Goal: Book appointment/travel/reservation

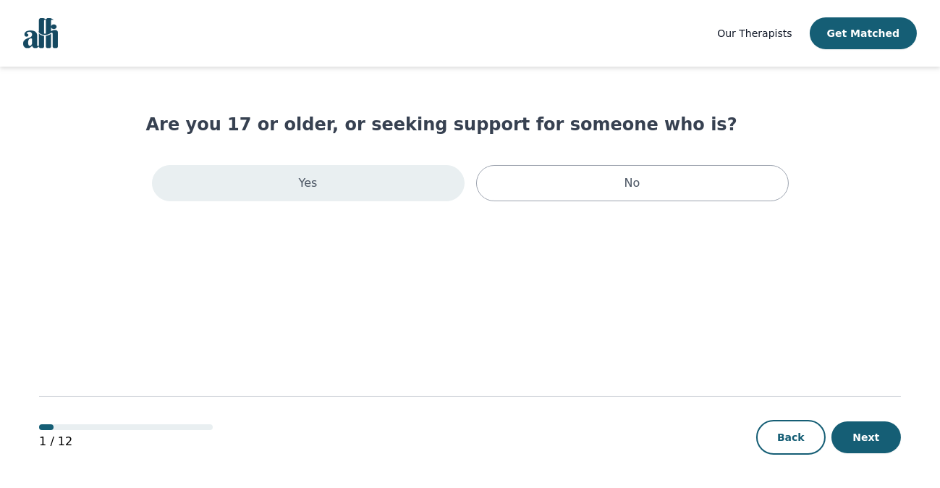
click at [323, 188] on div "Yes" at bounding box center [308, 183] width 313 height 36
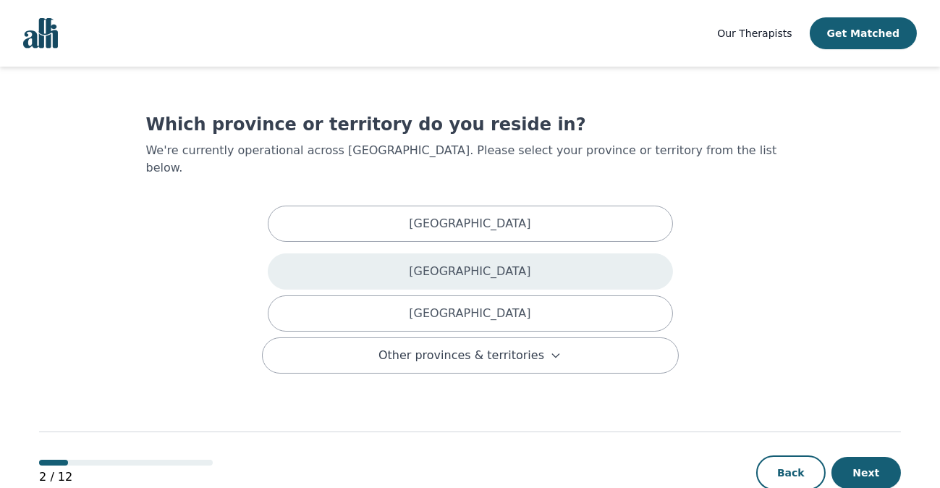
click at [491, 263] on p "[GEOGRAPHIC_DATA]" at bounding box center [470, 271] width 122 height 17
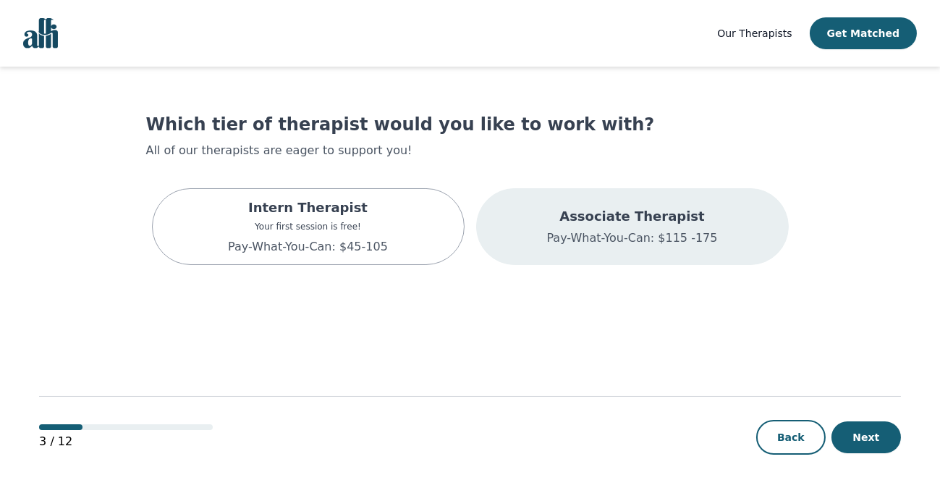
click at [615, 231] on p "Pay-What-You-Can: $115 -175" at bounding box center [631, 237] width 171 height 17
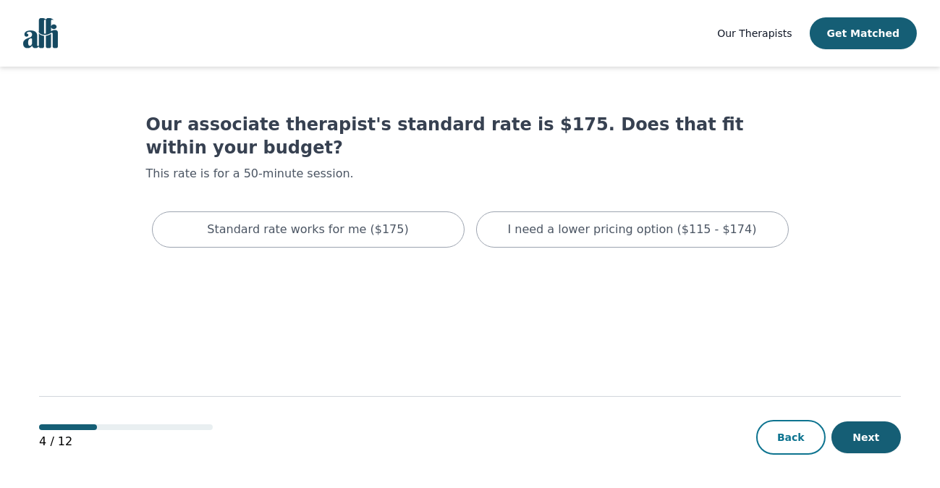
click at [783, 442] on button "Back" at bounding box center [790, 437] width 69 height 35
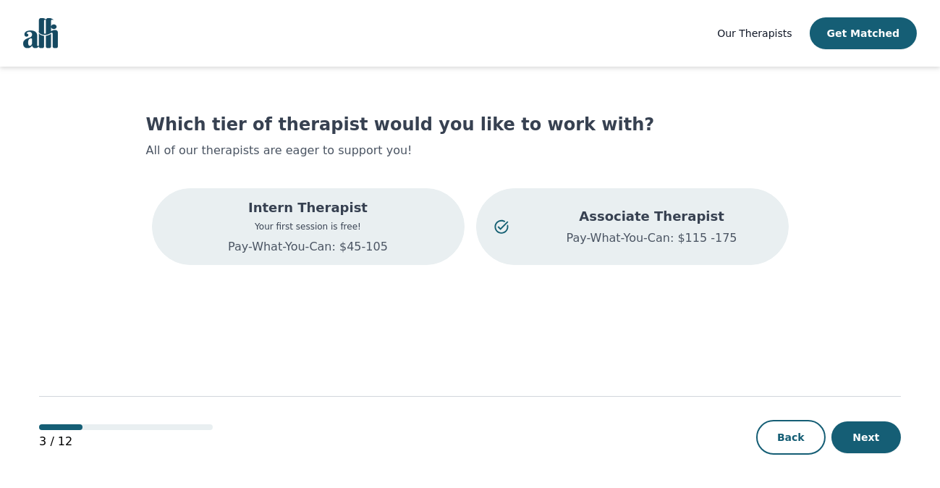
click at [331, 228] on p "Your first session is free!" at bounding box center [308, 227] width 160 height 12
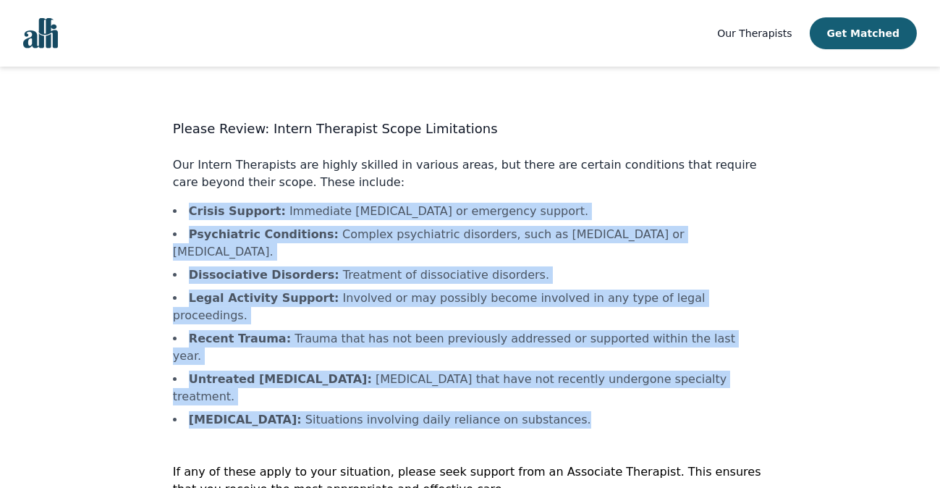
drag, startPoint x: 587, startPoint y: 352, endPoint x: 192, endPoint y: 221, distance: 416.4
click at [192, 221] on ul "Crisis Support : Immediate [MEDICAL_DATA] or emergency support. Psychiatric Con…" at bounding box center [470, 316] width 594 height 226
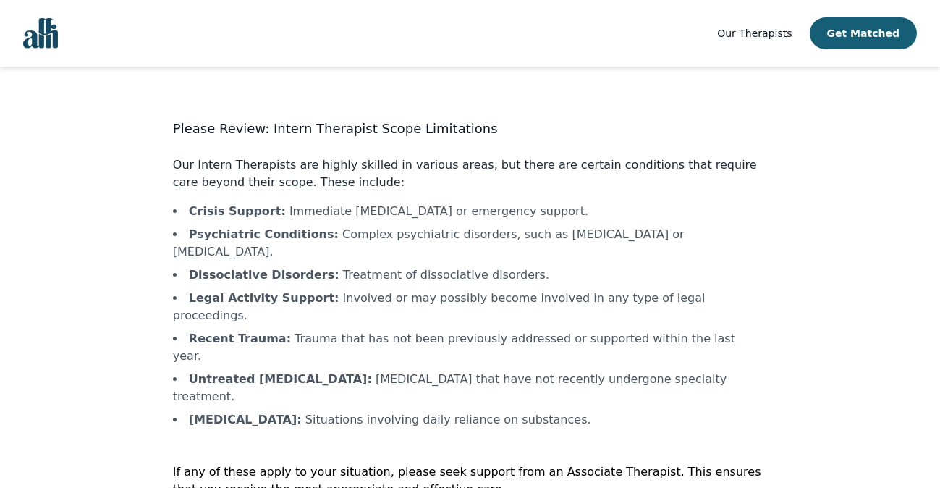
drag, startPoint x: 192, startPoint y: 221, endPoint x: 191, endPoint y: 203, distance: 18.1
click at [191, 203] on div "Please Review: Intern Therapist Scope Limitations Our Intern Therapists are hig…" at bounding box center [470, 343] width 594 height 449
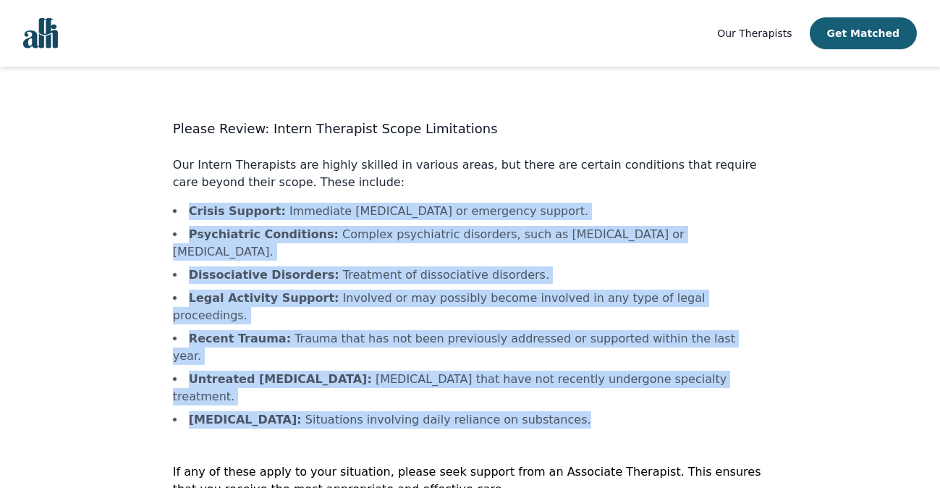
drag, startPoint x: 190, startPoint y: 205, endPoint x: 578, endPoint y: 350, distance: 414.2
click at [578, 350] on ul "Crisis Support : Immediate [MEDICAL_DATA] or emergency support. Psychiatric Con…" at bounding box center [470, 316] width 594 height 226
copy ul "Crisis Support : Immediate [MEDICAL_DATA] or emergency support. Psychiatric Con…"
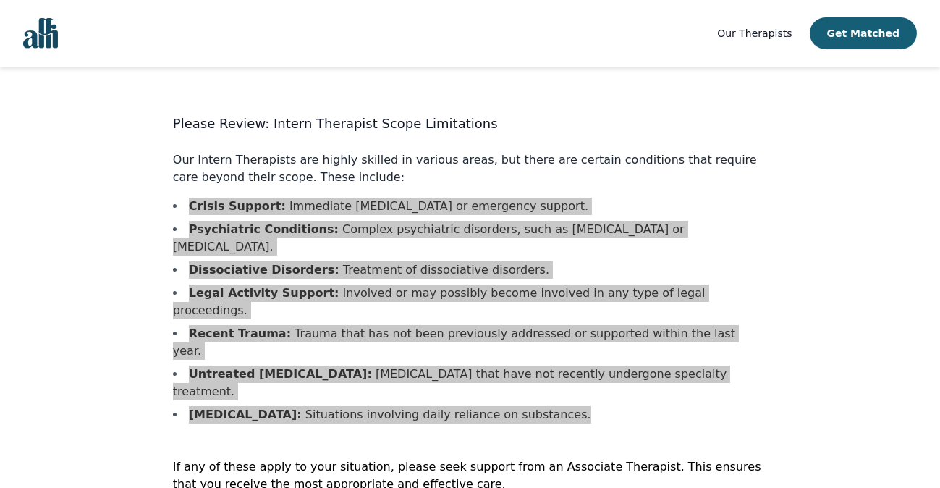
scroll to position [9, 0]
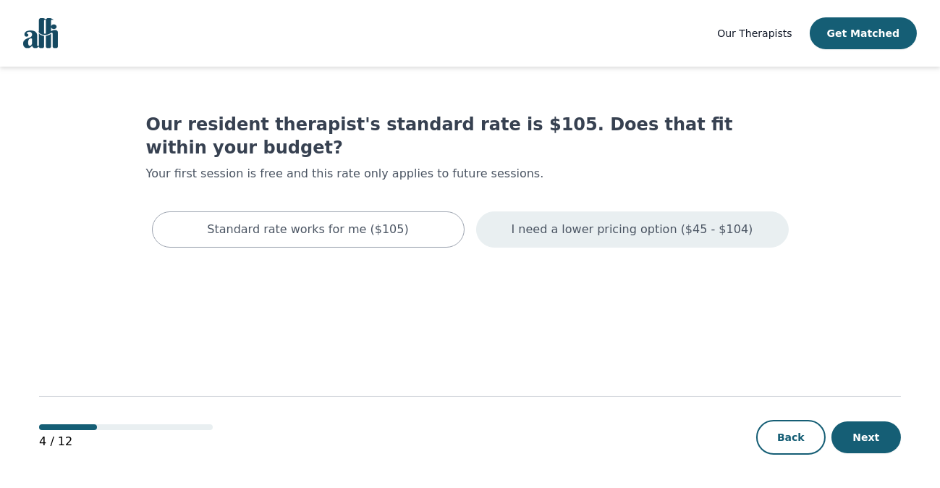
click at [612, 221] on p "I need a lower pricing option ($45 - $104)" at bounding box center [633, 229] width 242 height 17
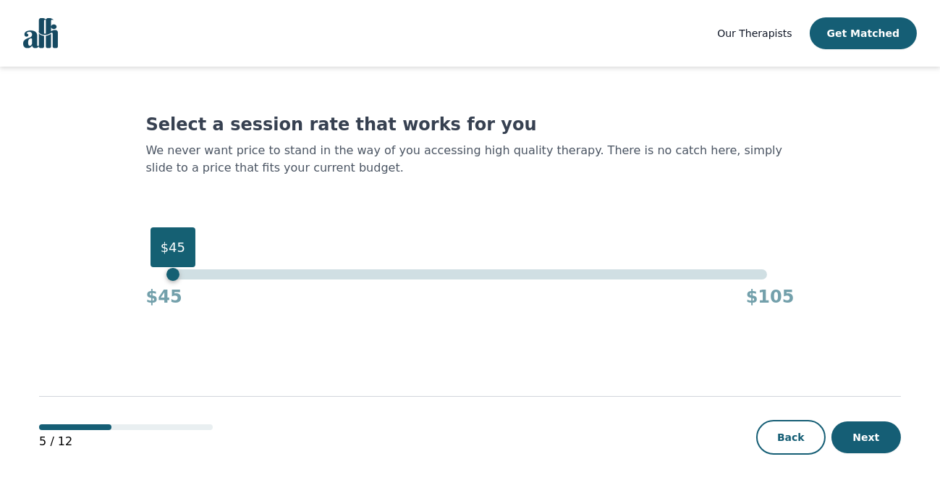
drag, startPoint x: 767, startPoint y: 275, endPoint x: 46, endPoint y: 365, distance: 726.3
click at [40, 369] on main "Select a session rate that works for you We never want price to stand in the wa…" at bounding box center [470, 278] width 862 height 423
click at [865, 439] on button "Next" at bounding box center [865, 437] width 69 height 32
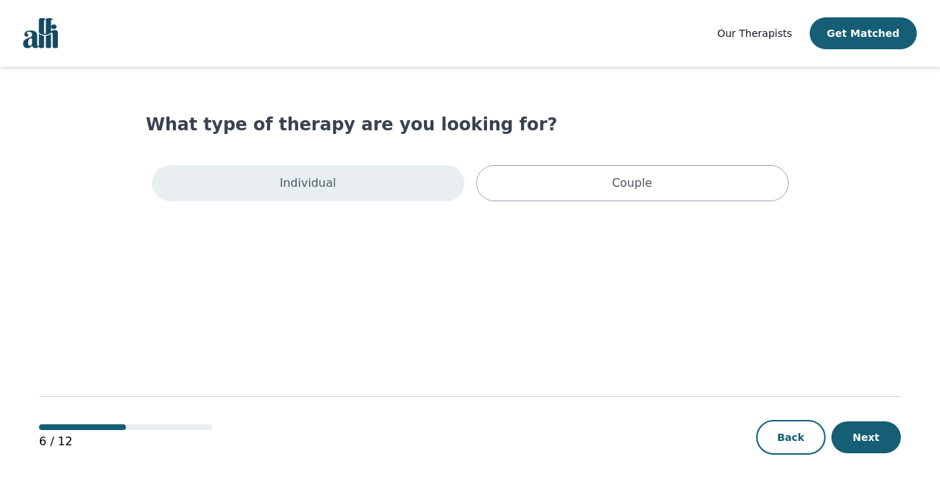
click at [381, 195] on div "Individual" at bounding box center [308, 183] width 313 height 36
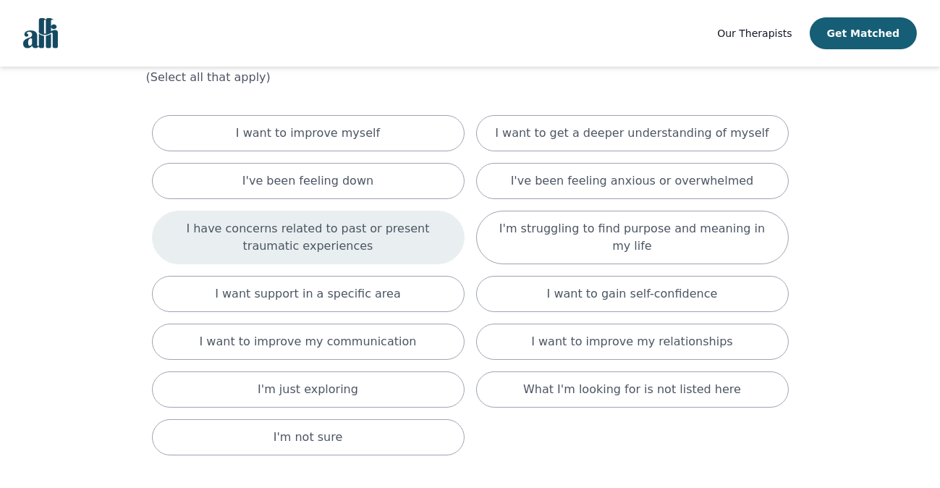
scroll to position [72, 0]
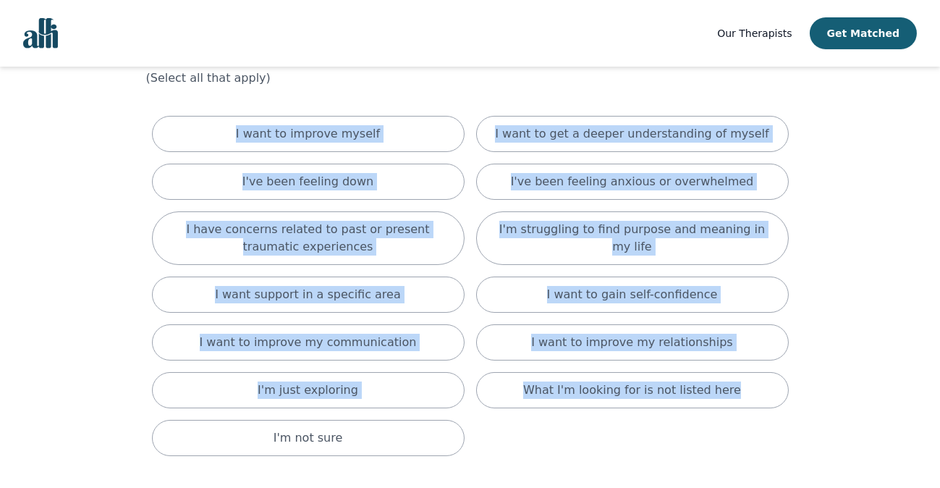
drag, startPoint x: 129, startPoint y: 118, endPoint x: 789, endPoint y: 431, distance: 730.4
click at [789, 431] on main "What are you hoping to accomplish in your therapy sessions? (Select all that ap…" at bounding box center [470, 303] width 862 height 619
copy div "I want to improve myself I want to get a deeper understanding of myself I've be…"
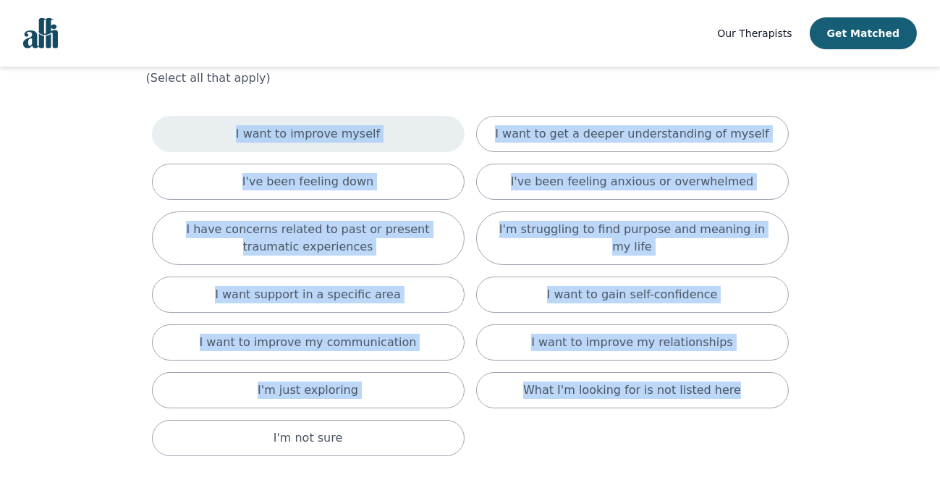
click at [323, 135] on p "I want to improve myself" at bounding box center [308, 133] width 144 height 17
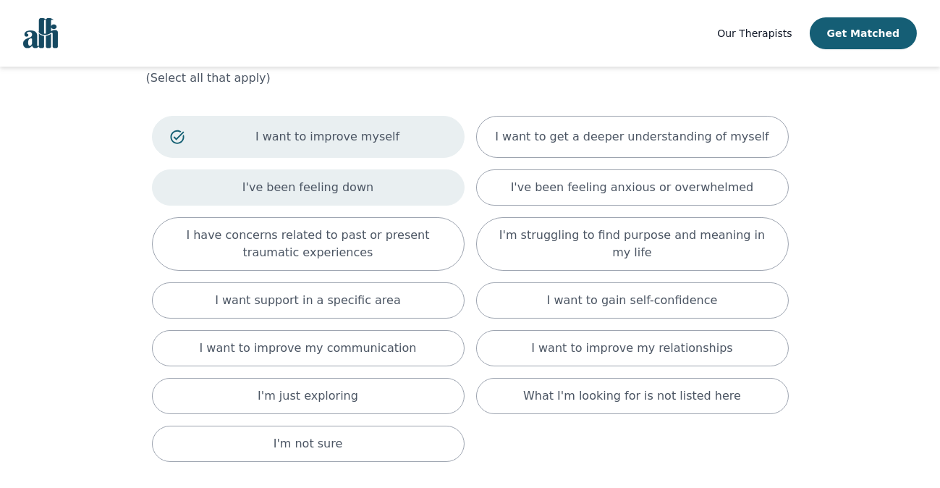
click at [325, 185] on p "I've been feeling down" at bounding box center [307, 187] width 131 height 17
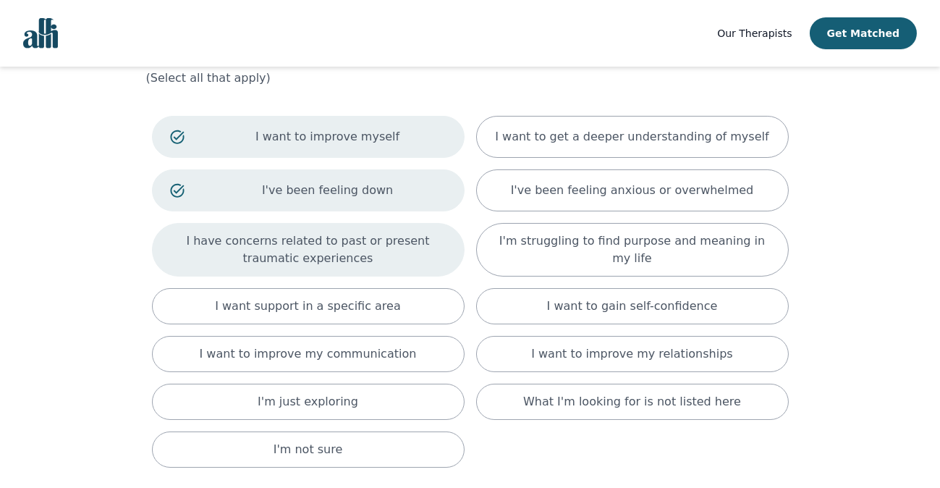
click at [331, 235] on p "I have concerns related to past or present traumatic experiences" at bounding box center [308, 249] width 276 height 35
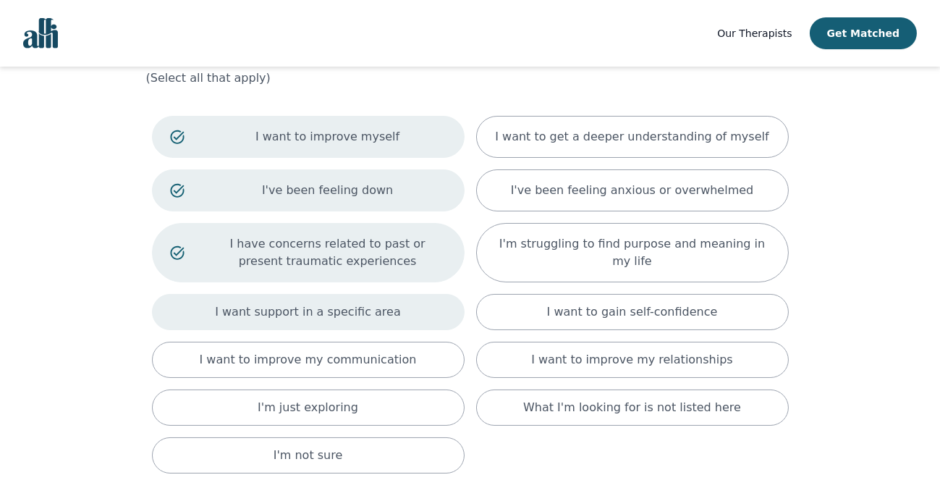
click at [326, 306] on p "I want support in a specific area" at bounding box center [308, 311] width 186 height 17
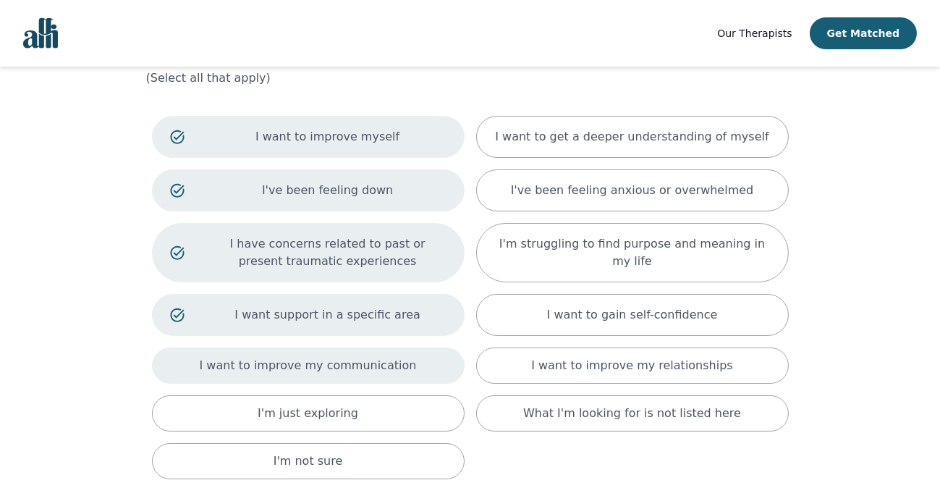
click at [313, 362] on p "I want to improve my communication" at bounding box center [308, 365] width 217 height 17
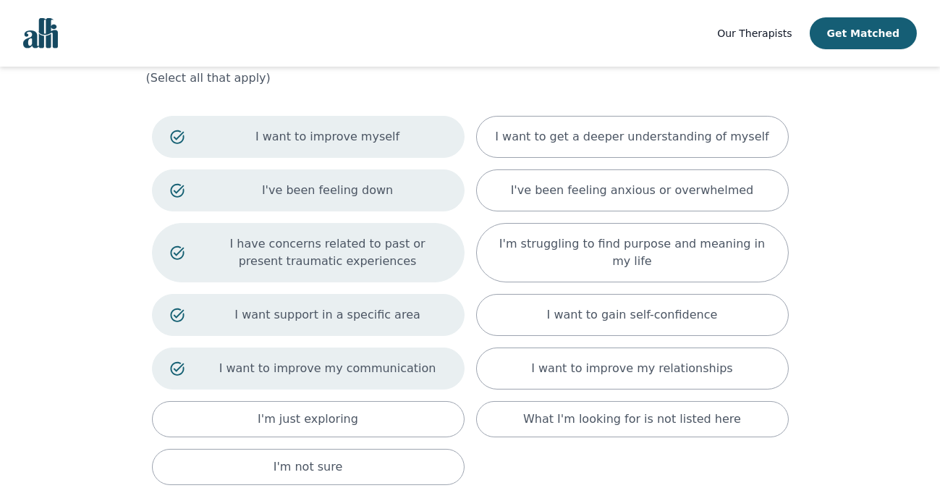
drag, startPoint x: 318, startPoint y: 420, endPoint x: 458, endPoint y: 449, distance: 143.2
click at [318, 420] on p "I'm just exploring" at bounding box center [308, 418] width 101 height 17
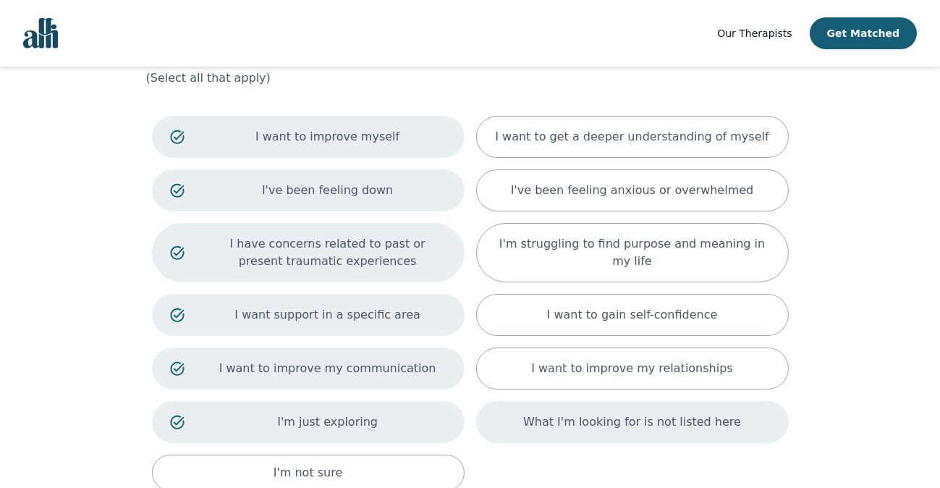
click at [595, 438] on div "What I'm looking for is not listed here" at bounding box center [632, 422] width 313 height 42
drag, startPoint x: 532, startPoint y: 420, endPoint x: 543, endPoint y: 421, distance: 11.6
click at [532, 421] on div "What I'm looking for is not listed here" at bounding box center [632, 422] width 313 height 42
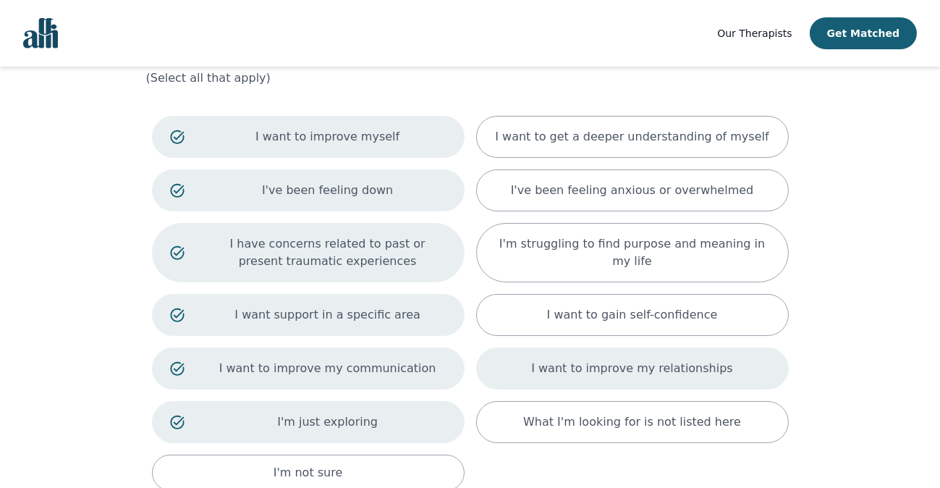
click at [593, 365] on p "I want to improve my relationships" at bounding box center [631, 368] width 201 height 17
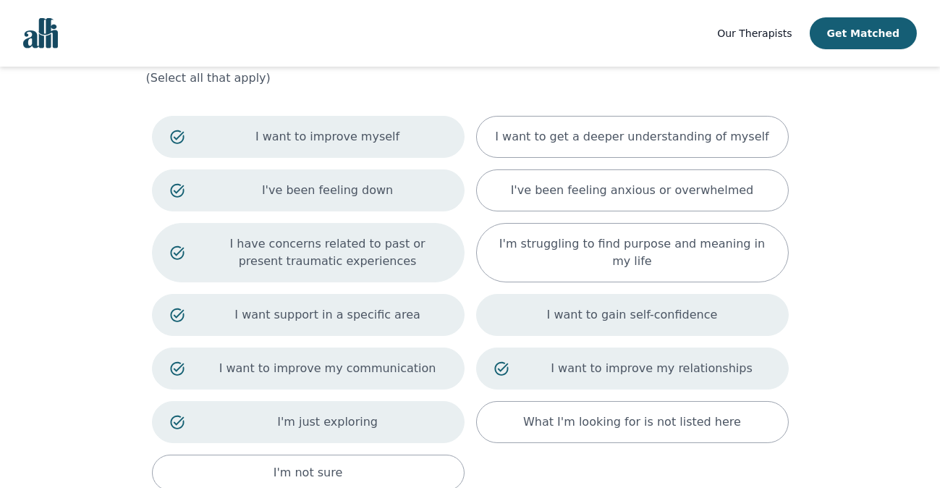
click at [610, 309] on p "I want to gain self-confidence" at bounding box center [632, 314] width 171 height 17
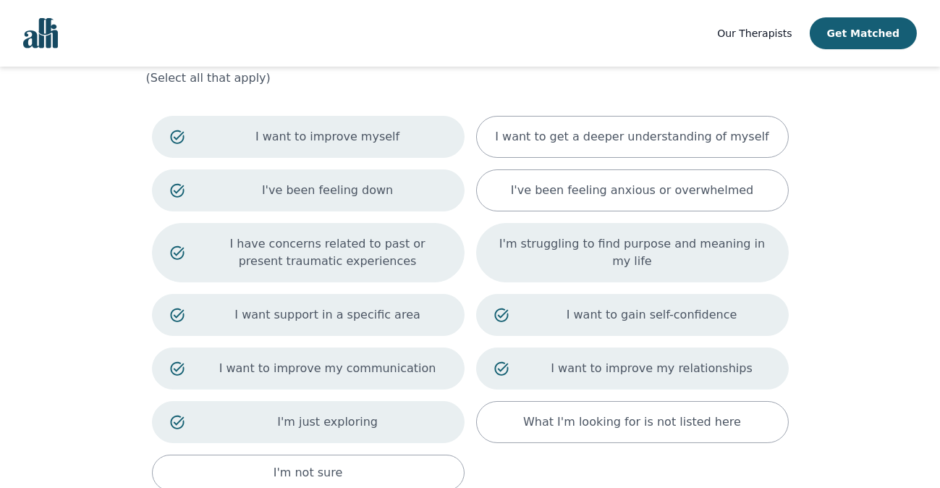
click at [607, 260] on p "I'm struggling to find purpose and meaning in my life" at bounding box center [632, 252] width 276 height 35
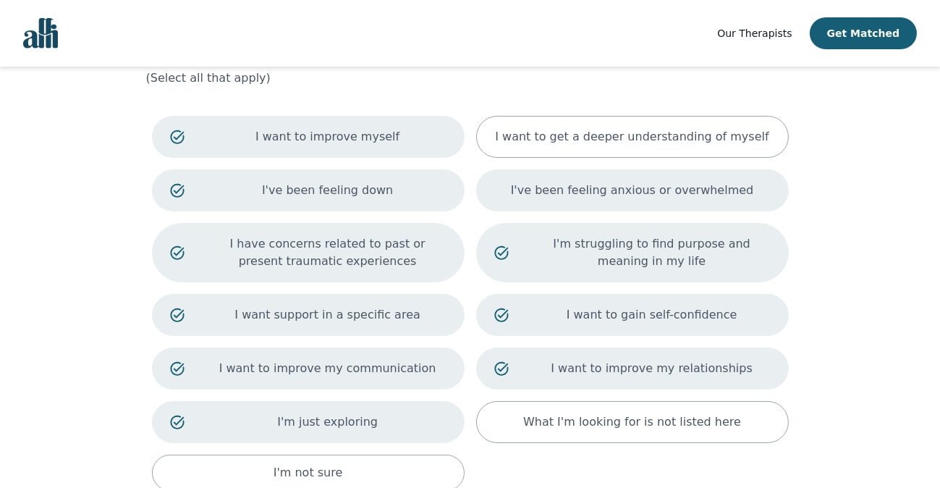
click at [603, 187] on p "I've been feeling anxious or overwhelmed" at bounding box center [632, 190] width 243 height 17
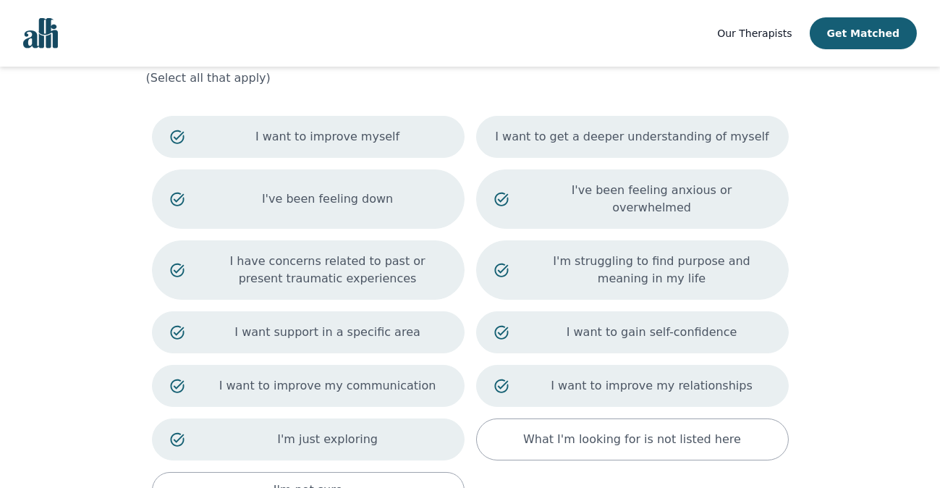
click at [607, 139] on p "I want to get a deeper understanding of myself" at bounding box center [631, 136] width 273 height 17
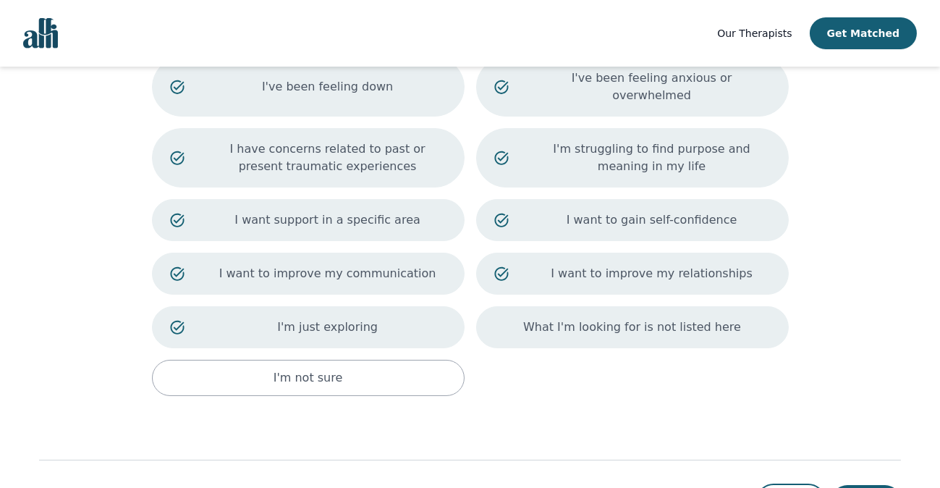
scroll to position [231, 0]
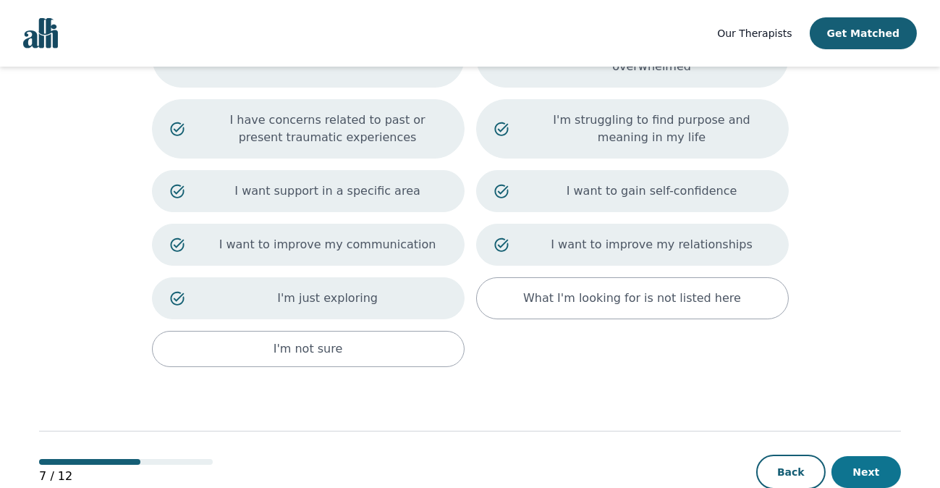
click at [854, 456] on button "Next" at bounding box center [865, 472] width 69 height 32
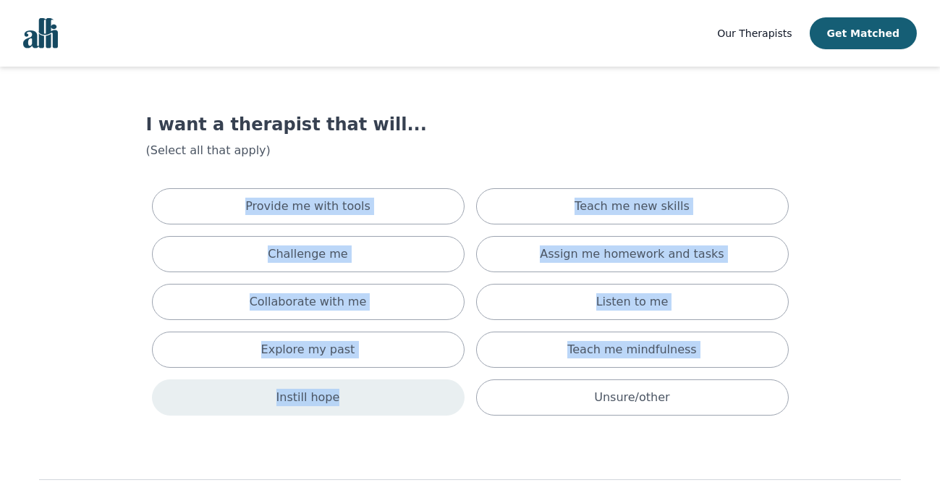
drag, startPoint x: 146, startPoint y: 170, endPoint x: 387, endPoint y: 391, distance: 326.7
click at [387, 391] on div "I want a therapist that will... (Select all that apply) Provide me with tools T…" at bounding box center [470, 267] width 648 height 308
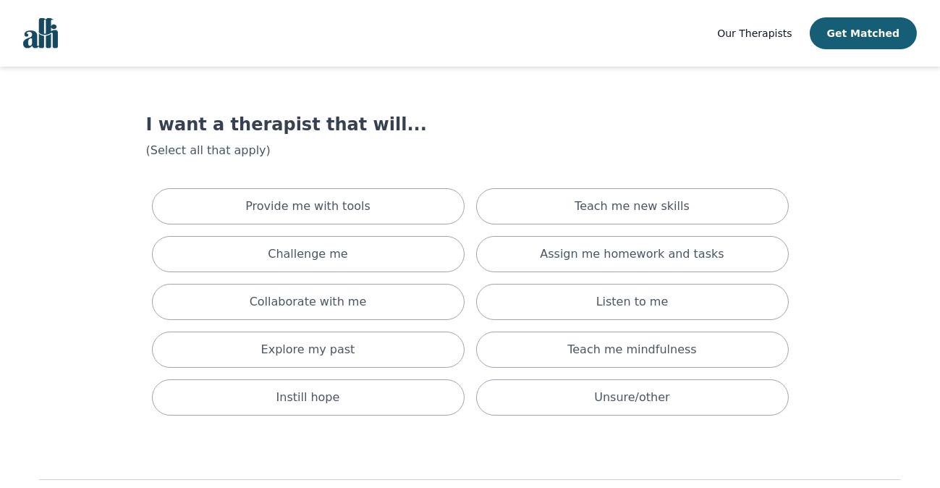
click at [616, 111] on main "I want a therapist that will... (Select all that apply) Provide me with tools T…" at bounding box center [470, 320] width 862 height 506
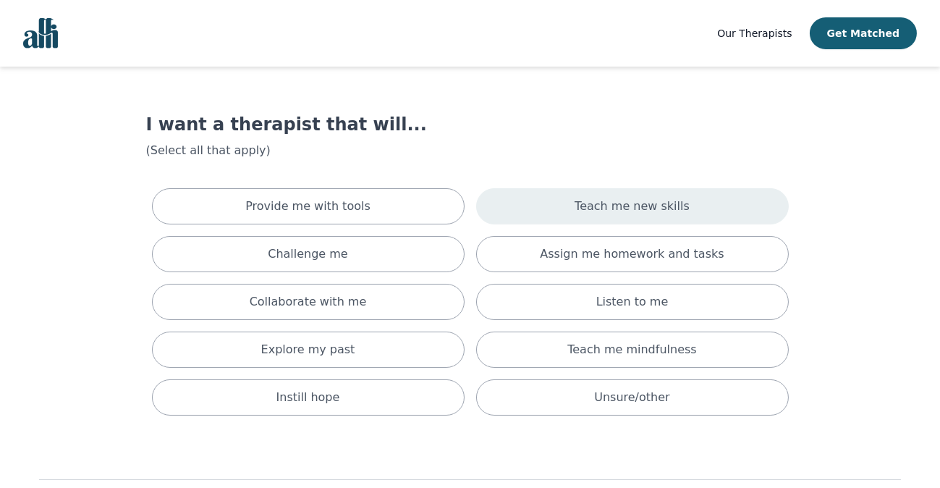
click at [621, 206] on p "Teach me new skills" at bounding box center [631, 206] width 115 height 17
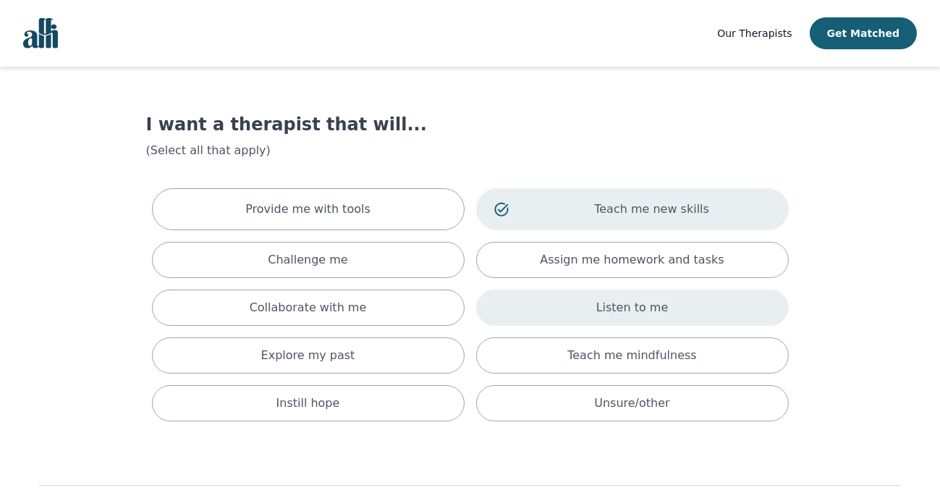
click at [605, 313] on p "Listen to me" at bounding box center [632, 307] width 72 height 17
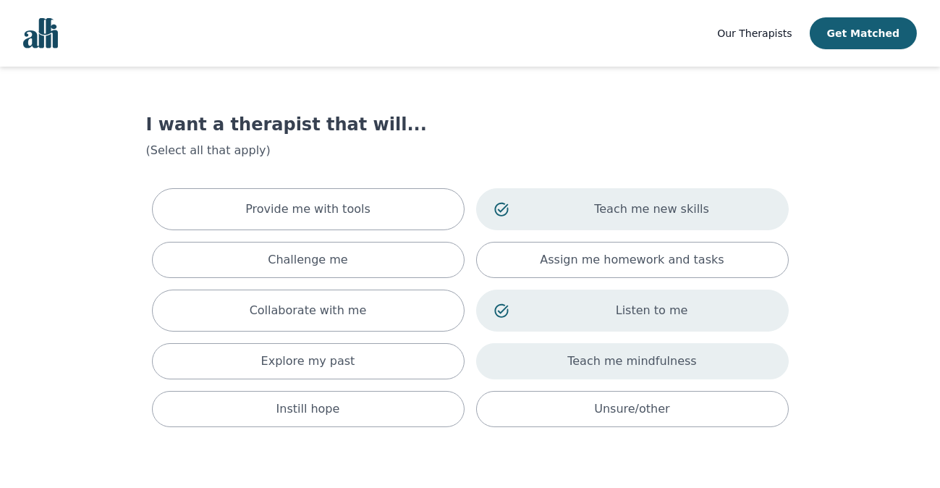
click at [593, 370] on div "Teach me mindfulness" at bounding box center [632, 361] width 313 height 36
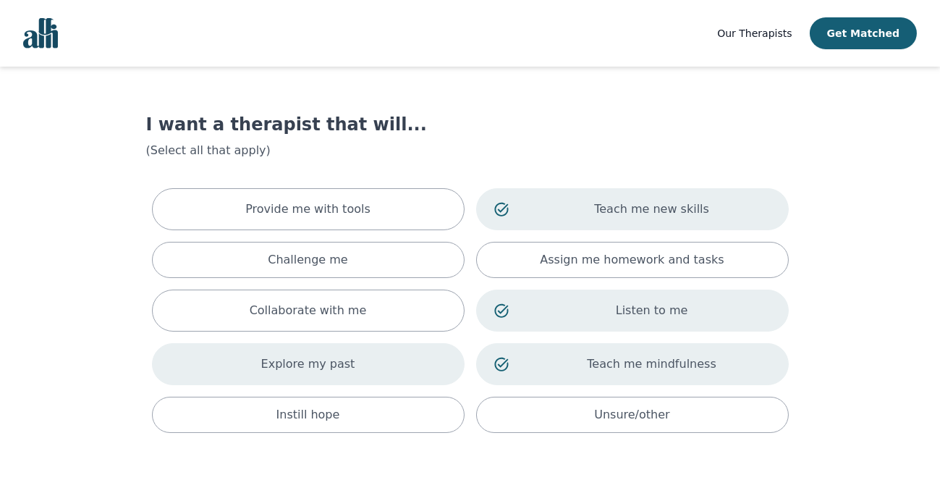
click at [357, 375] on div "Explore my past" at bounding box center [308, 364] width 313 height 42
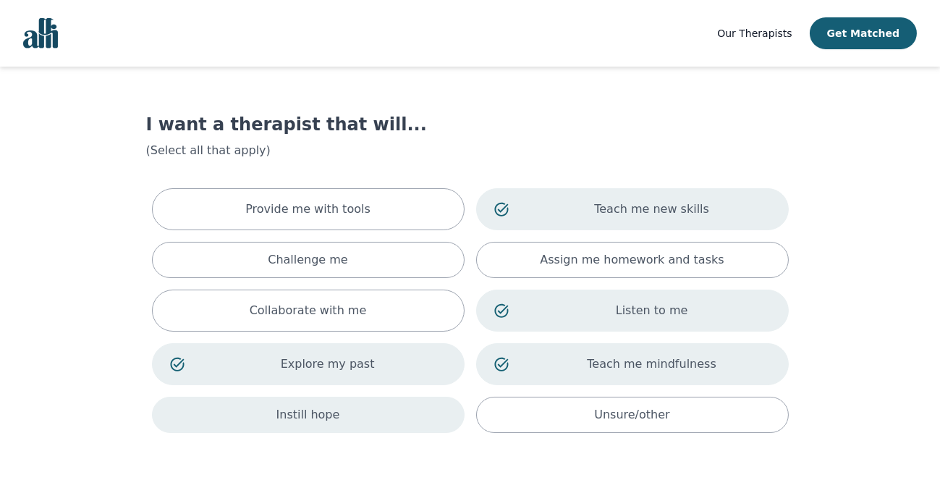
click at [341, 422] on div "Instill hope" at bounding box center [308, 414] width 313 height 36
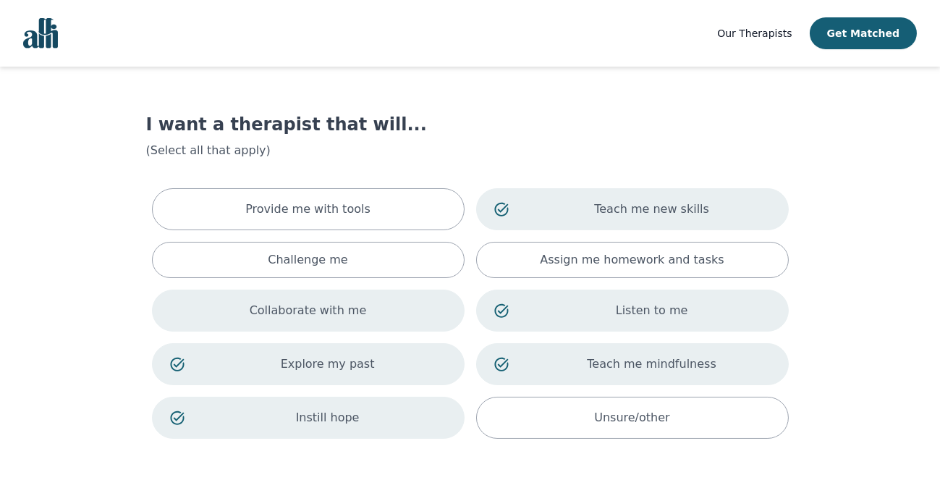
click at [339, 318] on p "Collaborate with me" at bounding box center [308, 310] width 117 height 17
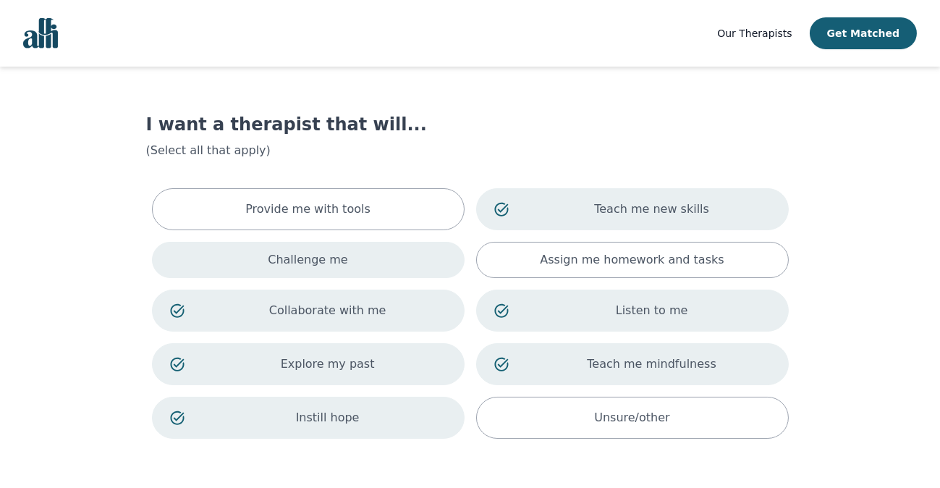
click at [342, 268] on div "Challenge me" at bounding box center [308, 260] width 313 height 36
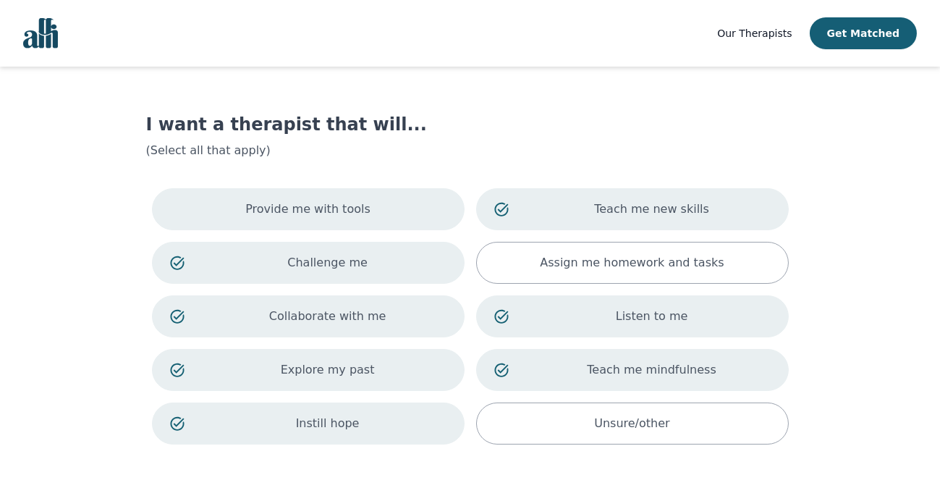
click at [349, 213] on p "Provide me with tools" at bounding box center [307, 208] width 125 height 17
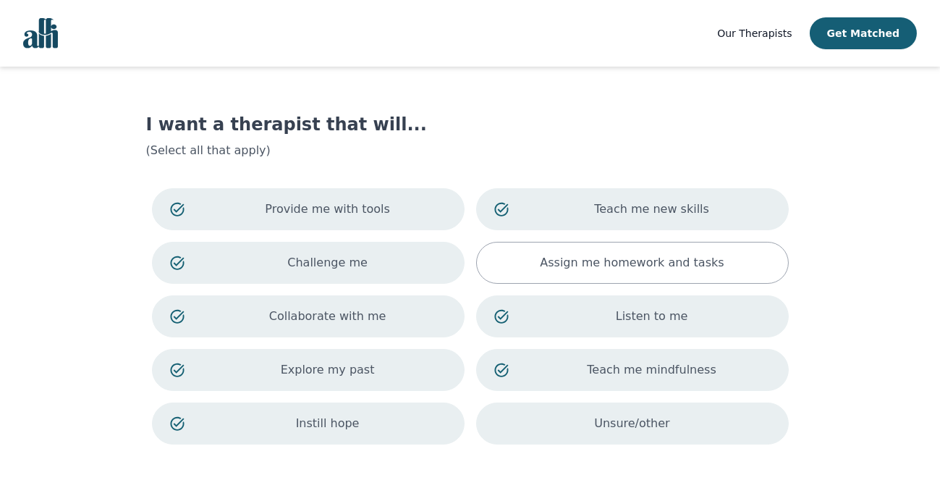
scroll to position [112, 0]
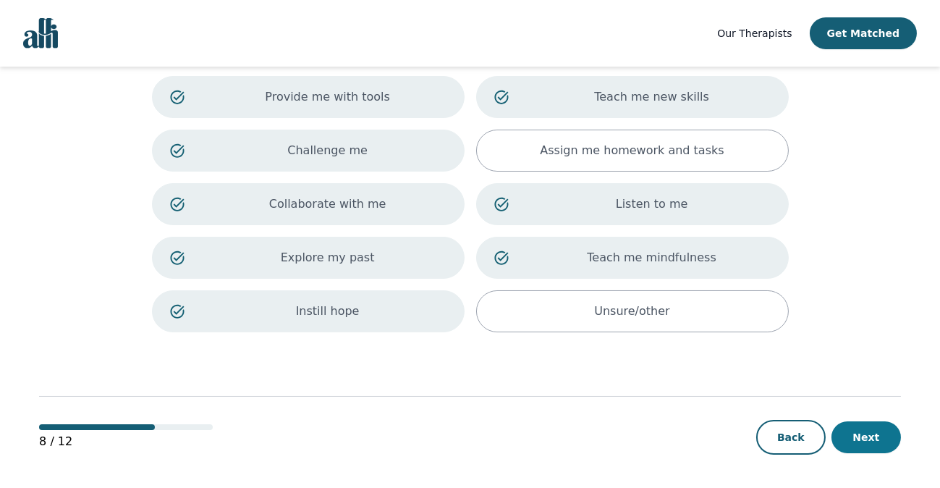
click at [870, 435] on button "Next" at bounding box center [865, 437] width 69 height 32
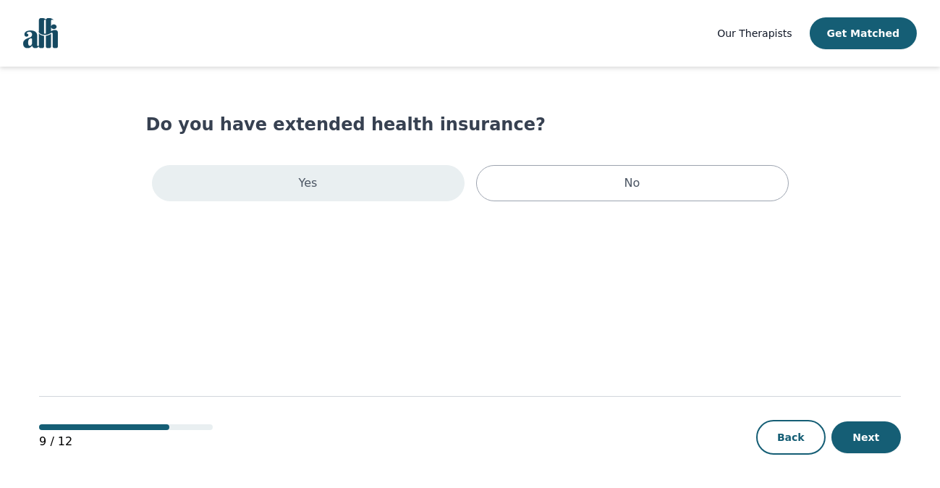
click at [388, 184] on div "Yes" at bounding box center [308, 183] width 313 height 36
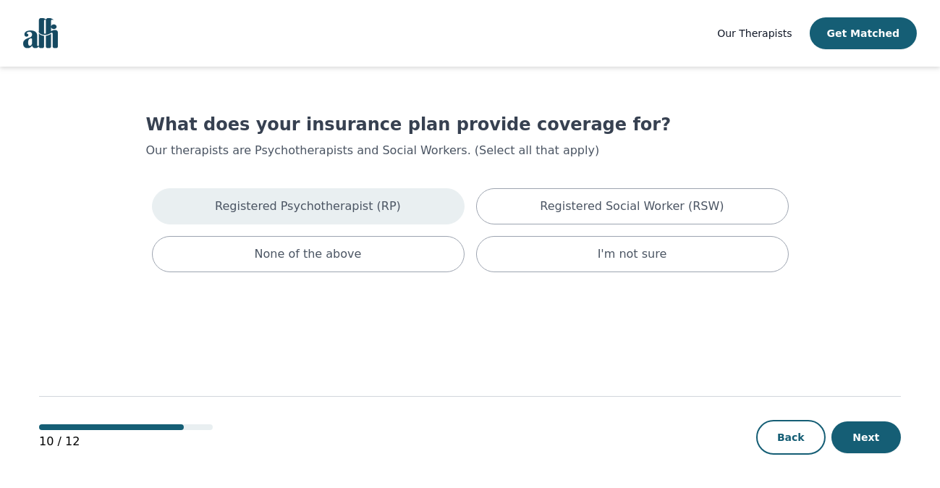
click at [381, 216] on div "Registered Psychotherapist (RP)" at bounding box center [308, 206] width 313 height 36
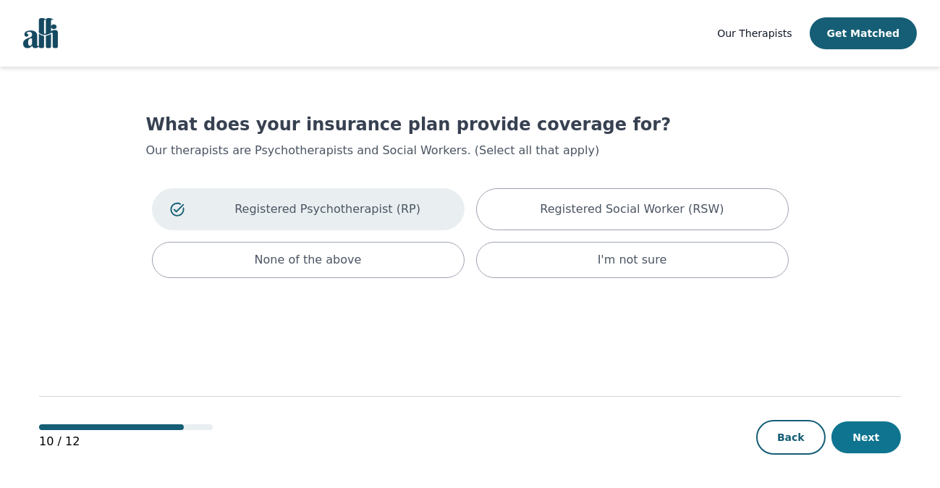
click at [866, 424] on button "Next" at bounding box center [865, 437] width 69 height 32
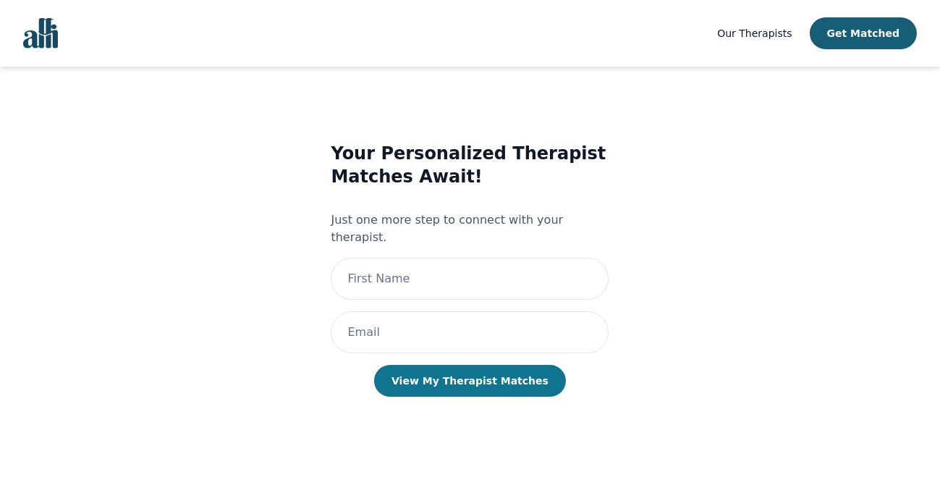
click at [470, 369] on button "View My Therapist Matches" at bounding box center [470, 381] width 192 height 32
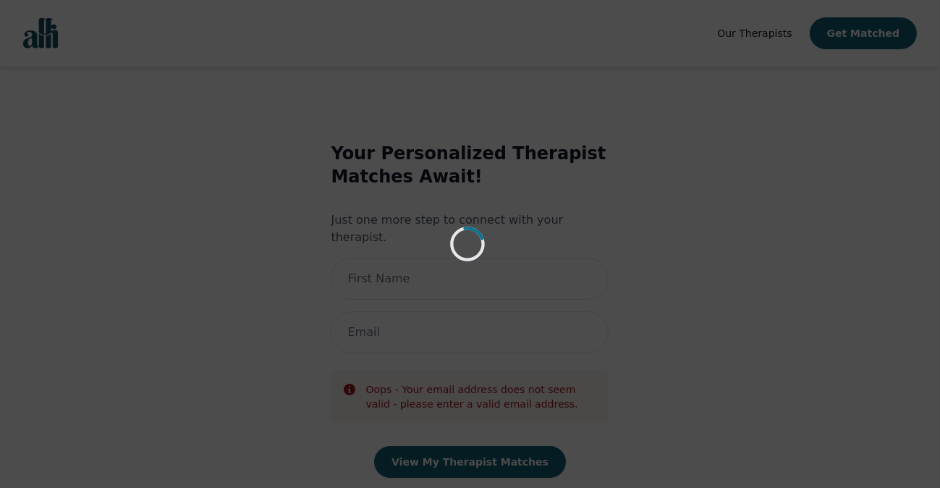
click at [771, 33] on div "Loading..." at bounding box center [470, 244] width 940 height 488
click at [483, 452] on div "Loading..." at bounding box center [470, 244] width 940 height 488
click at [636, 195] on div "Loading..." at bounding box center [470, 244] width 940 height 488
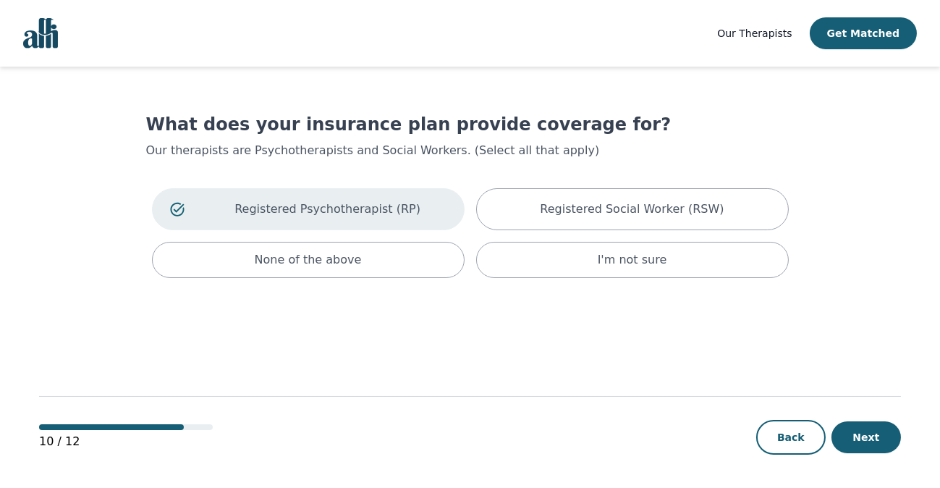
click at [771, 36] on span "Our Therapists" at bounding box center [754, 33] width 75 height 12
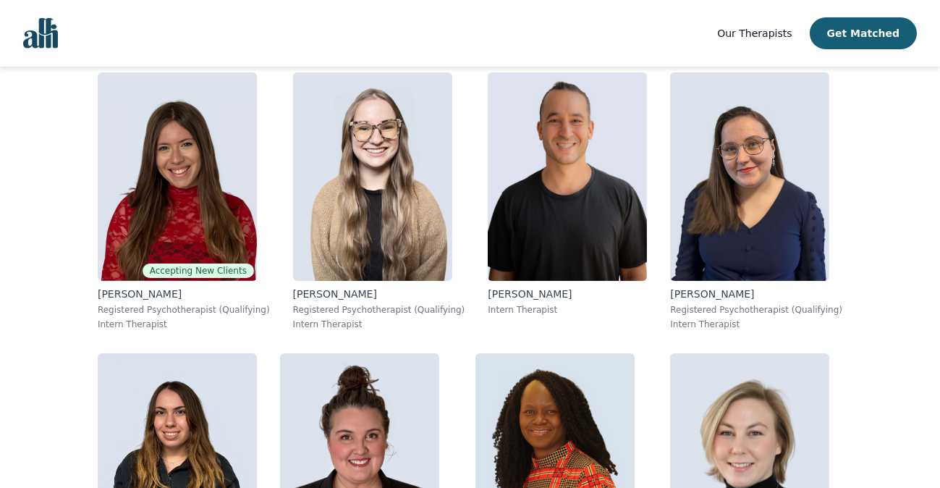
scroll to position [72, 0]
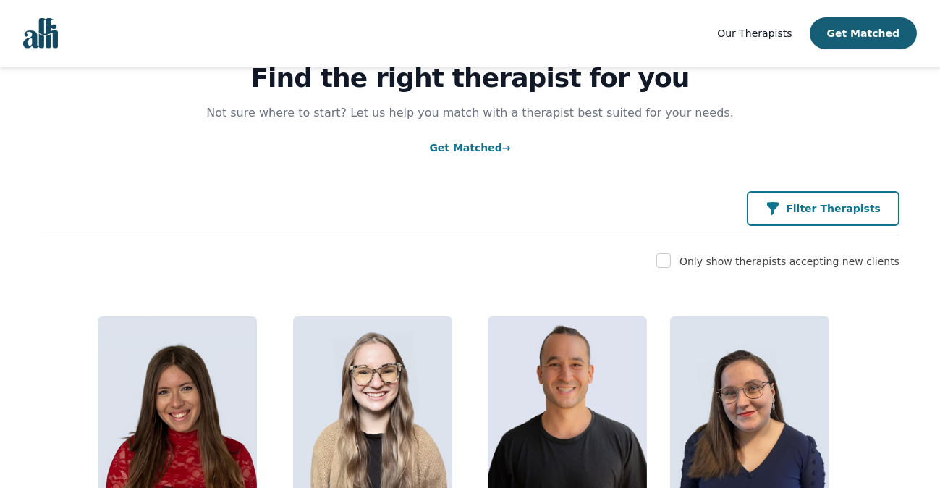
click at [818, 209] on p "Filter Therapists" at bounding box center [833, 208] width 95 height 14
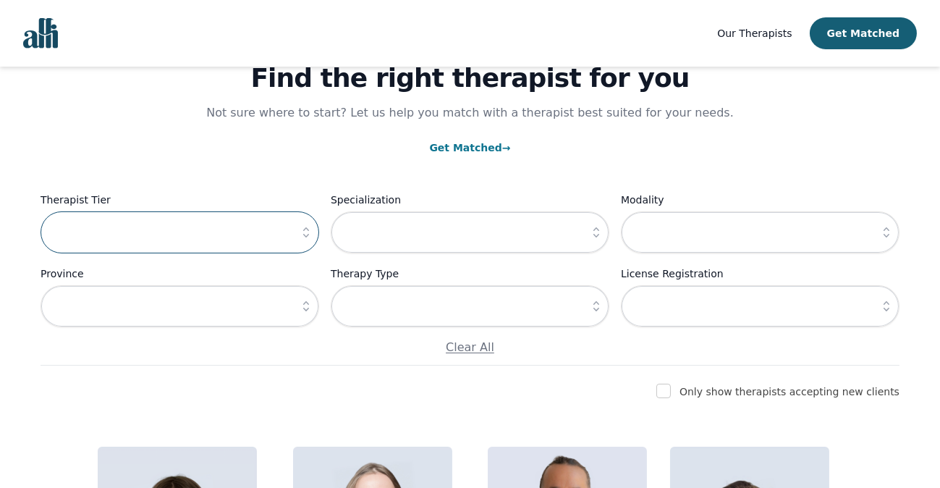
click at [203, 238] on input "text" at bounding box center [180, 232] width 279 height 42
click at [306, 234] on icon "button" at bounding box center [306, 232] width 14 height 14
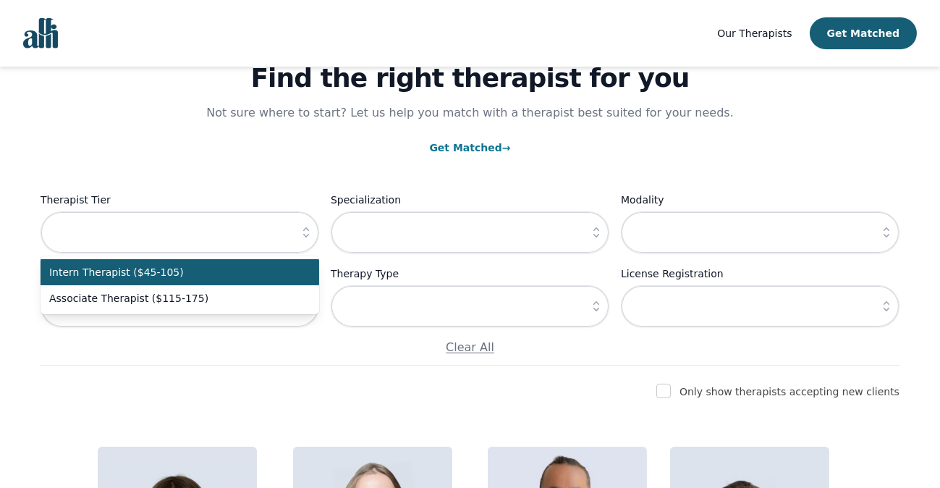
click at [220, 268] on span "Intern Therapist ($45-105)" at bounding box center [171, 272] width 244 height 14
type input "Intern Therapist ($45-105)"
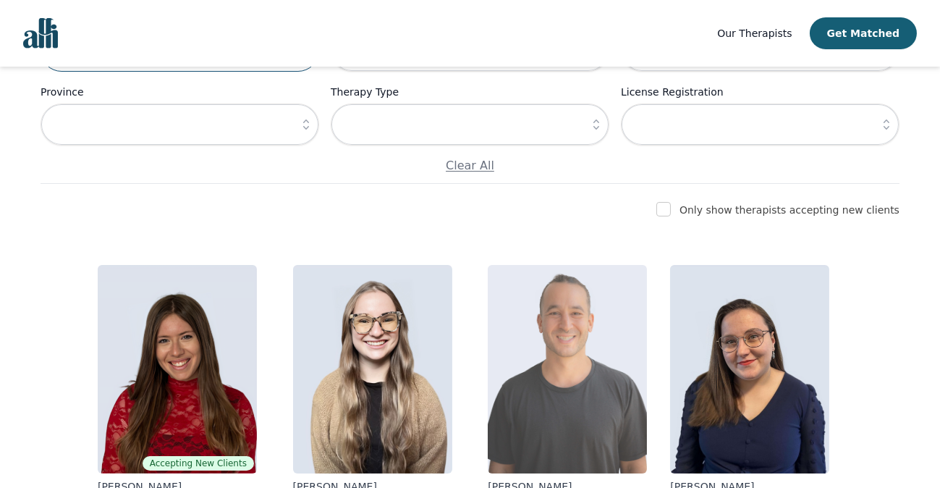
scroll to position [0, 0]
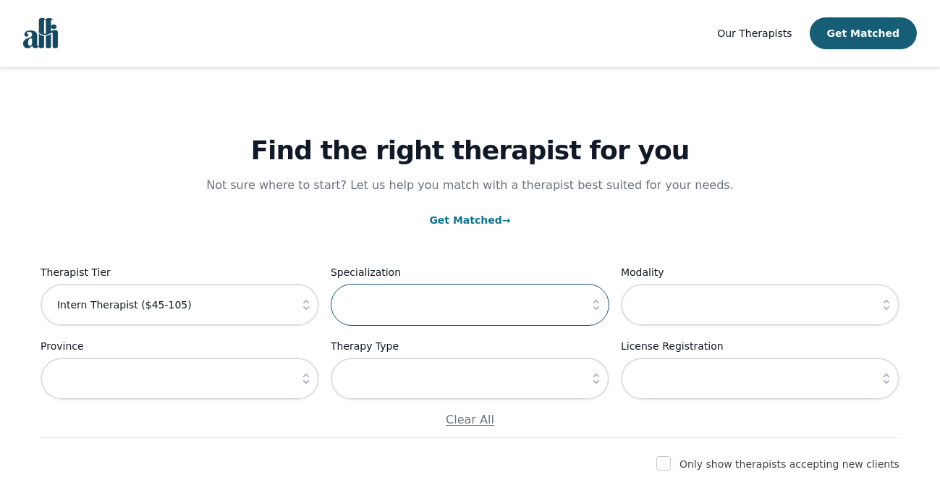
click at [548, 290] on input "text" at bounding box center [470, 305] width 279 height 42
click at [595, 309] on icon "button" at bounding box center [596, 305] width 6 height 10
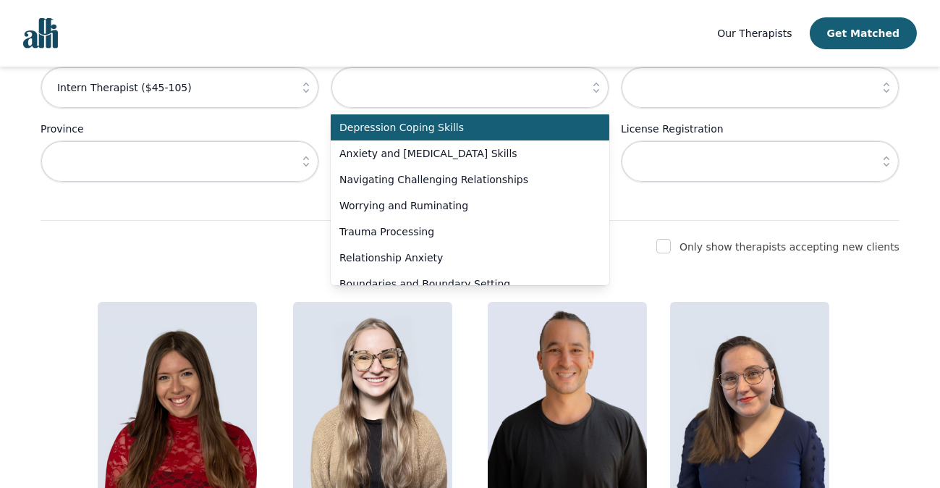
drag, startPoint x: 334, startPoint y: 115, endPoint x: 373, endPoint y: 122, distance: 39.0
click at [373, 122] on li "Depression Coping Skills" at bounding box center [470, 127] width 279 height 26
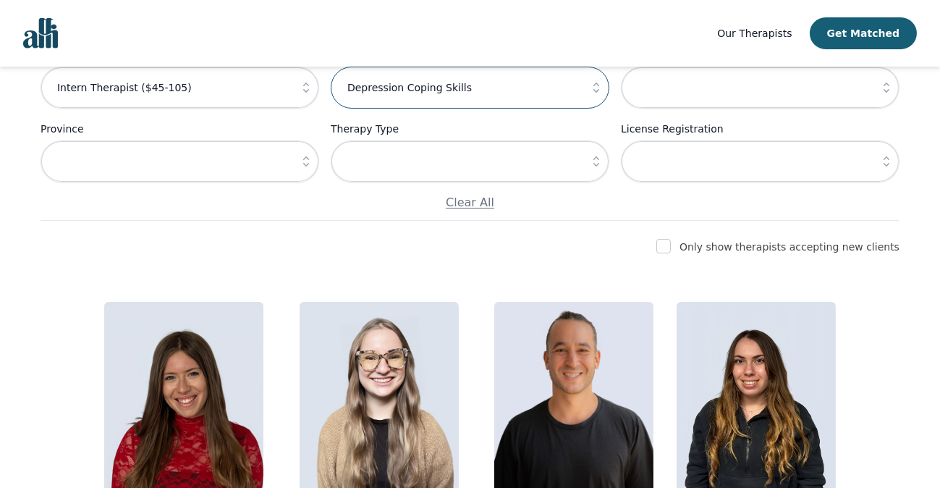
click at [562, 93] on input "Depression Coping Skills" at bounding box center [470, 88] width 279 height 42
click at [595, 90] on icon "button" at bounding box center [596, 87] width 14 height 14
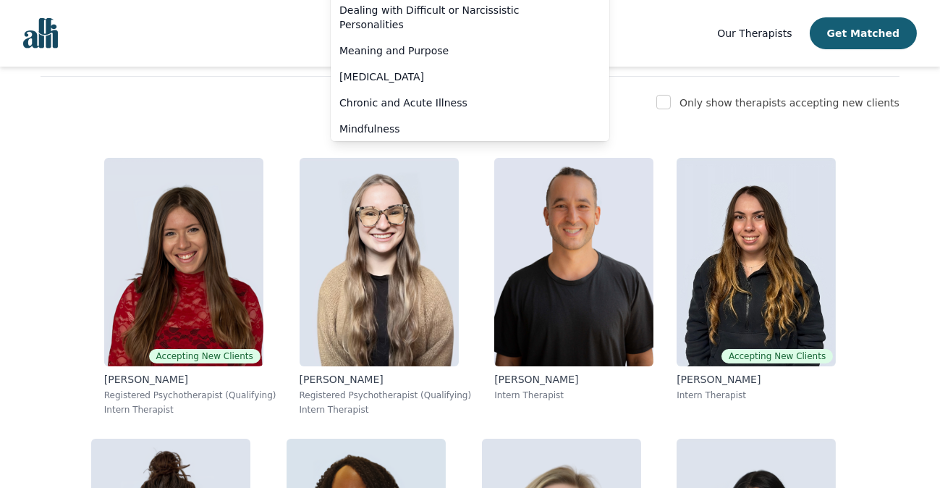
scroll to position [905, 0]
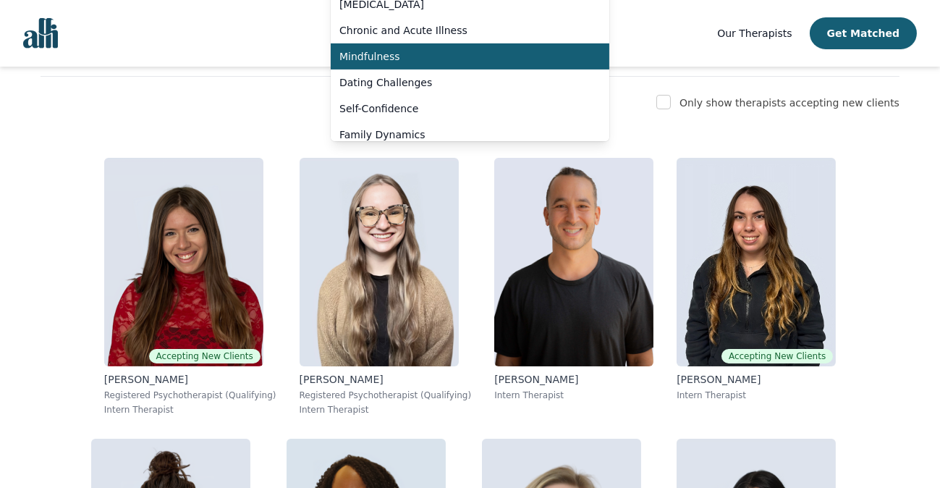
drag, startPoint x: 336, startPoint y: 30, endPoint x: 443, endPoint y: 48, distance: 108.0
click at [443, 48] on li "Mindfulness" at bounding box center [470, 56] width 279 height 26
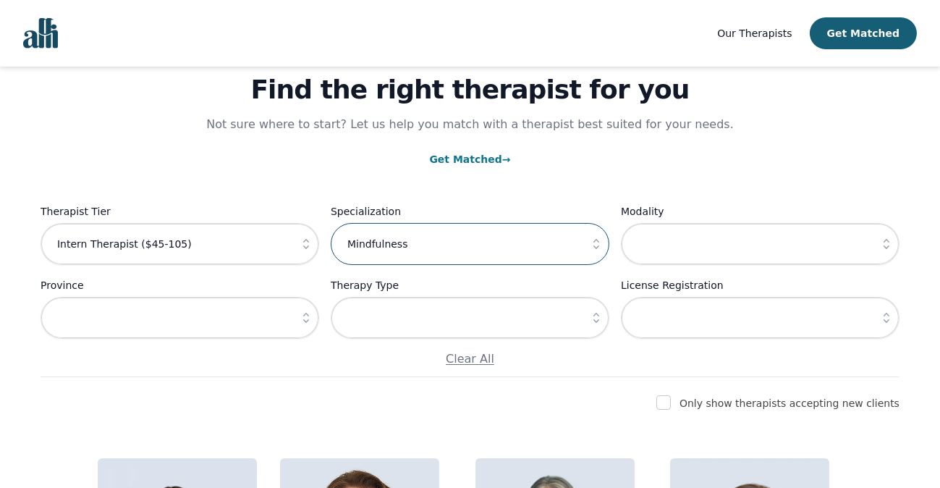
click at [466, 244] on input "Mindfulness" at bounding box center [470, 244] width 279 height 42
click at [592, 245] on icon "button" at bounding box center [596, 244] width 14 height 14
type input "Mindfulness"
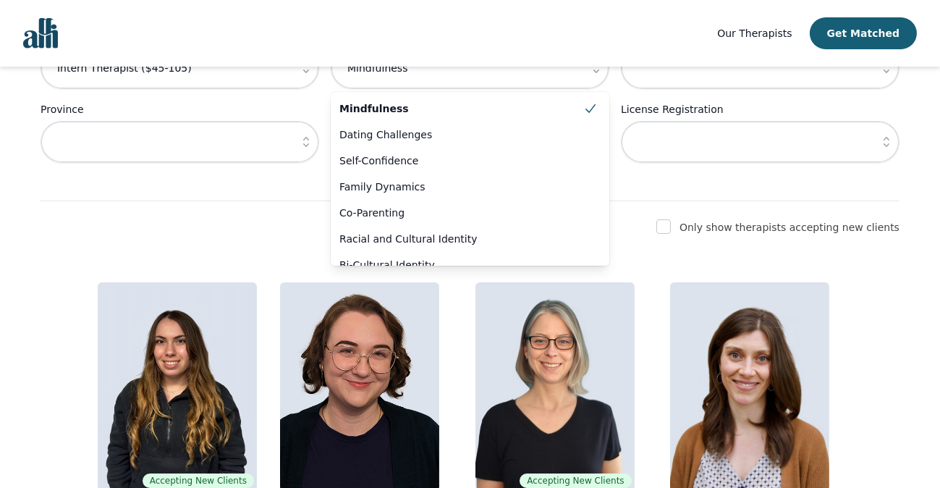
scroll to position [278, 0]
